Goal: Ask a question

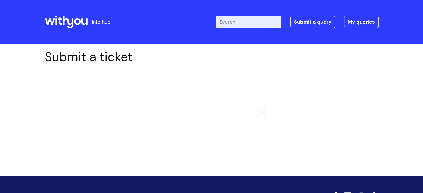
click at [130, 114] on select "HR / People IT and Support Clinical Drug Alerts Finance Accounts Data Support T…" at bounding box center [155, 112] width 220 height 13
click at [304, 74] on div "Submit a ticket Select issue type HR / People IT and Support Clinical Drug Aler…" at bounding box center [212, 93] width 342 height 86
click at [263, 114] on select "HR / People IT and Support Clinical Drug Alerts Finance Accounts Data Support T…" at bounding box center [155, 112] width 220 height 13
select select "hr_/_people"
